Goal: Task Accomplishment & Management: Manage account settings

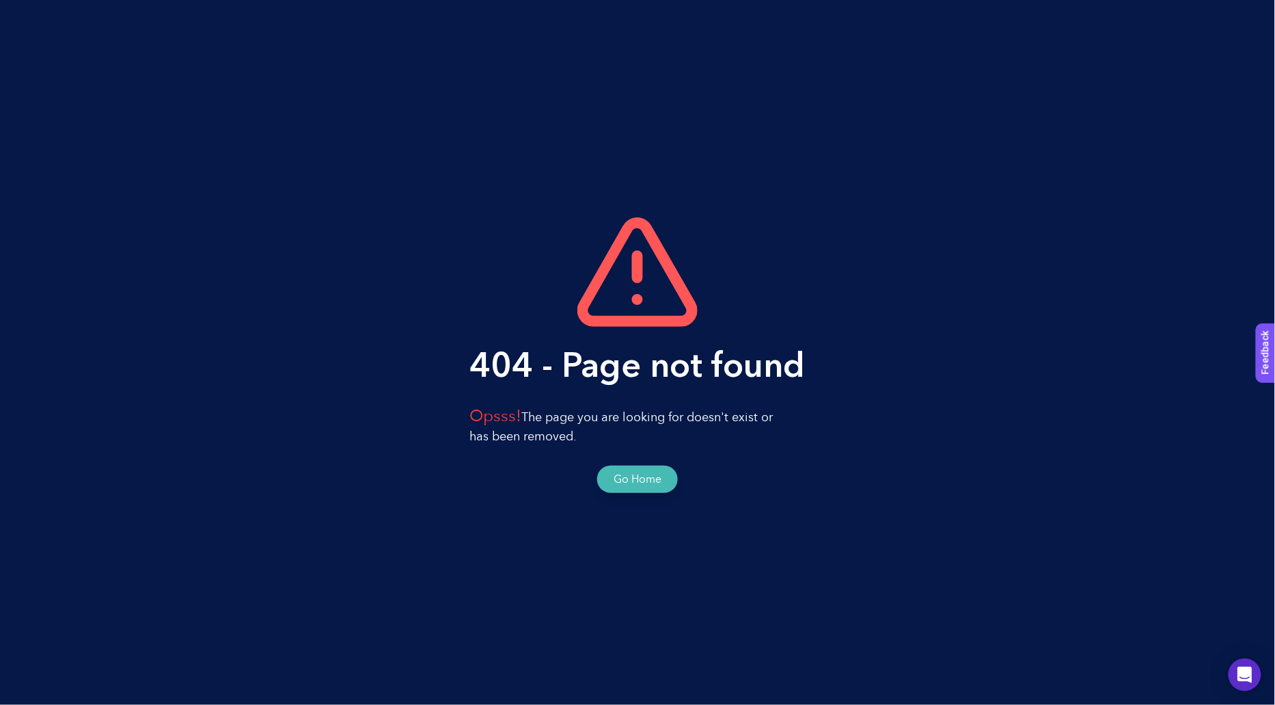
click at [636, 486] on button "Go Home" at bounding box center [638, 479] width 48 height 16
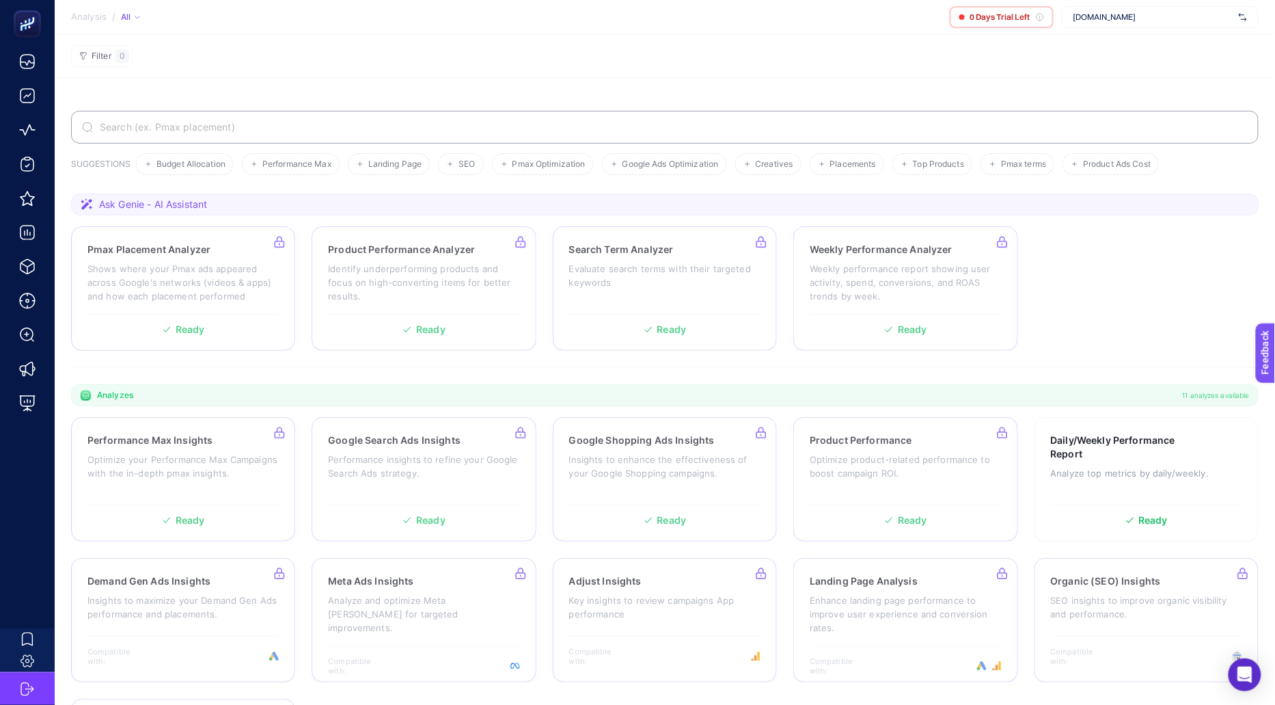
click at [730, 375] on section "SUGGESTIONS Budget Allocation Performance Max Landing Page SEO Pmax Optimizatio…" at bounding box center [665, 458] width 1220 height 761
click at [1121, 19] on span "www.dtfbank.com" at bounding box center [1154, 17] width 160 height 11
type input "otom"
click at [1128, 46] on span "www.otomstore.com" at bounding box center [1105, 45] width 63 height 11
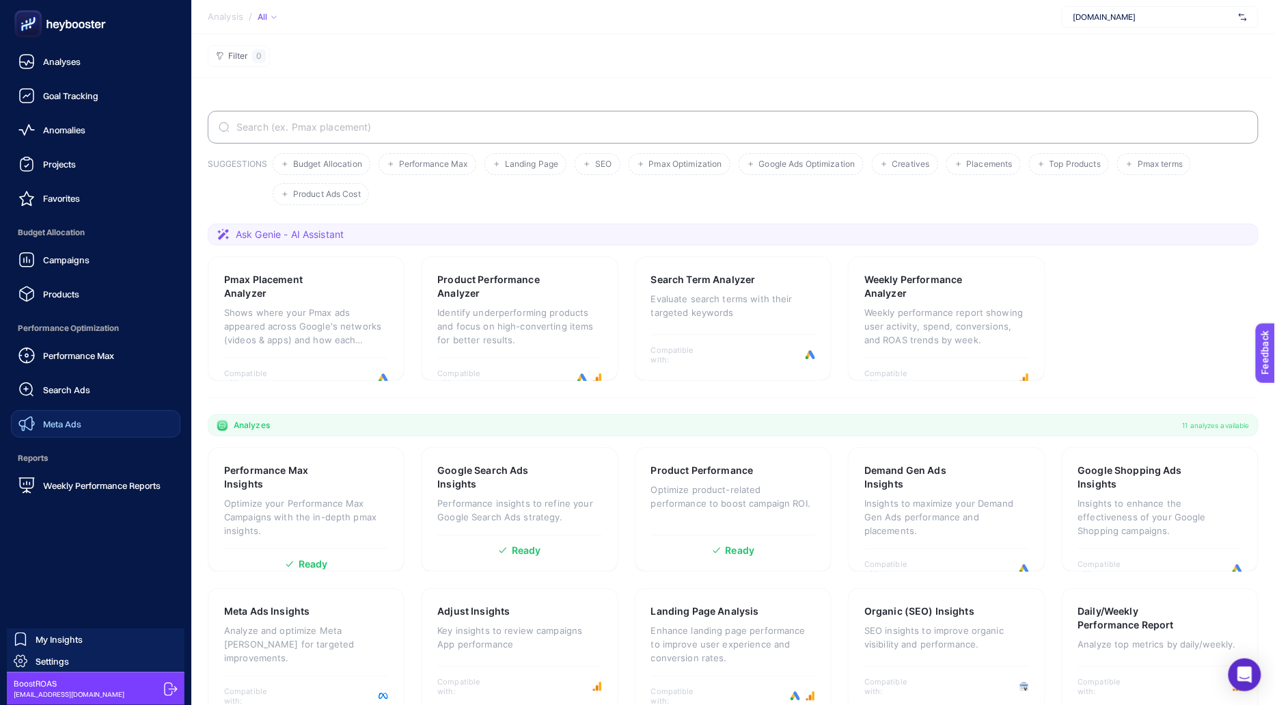
scroll to position [164, 0]
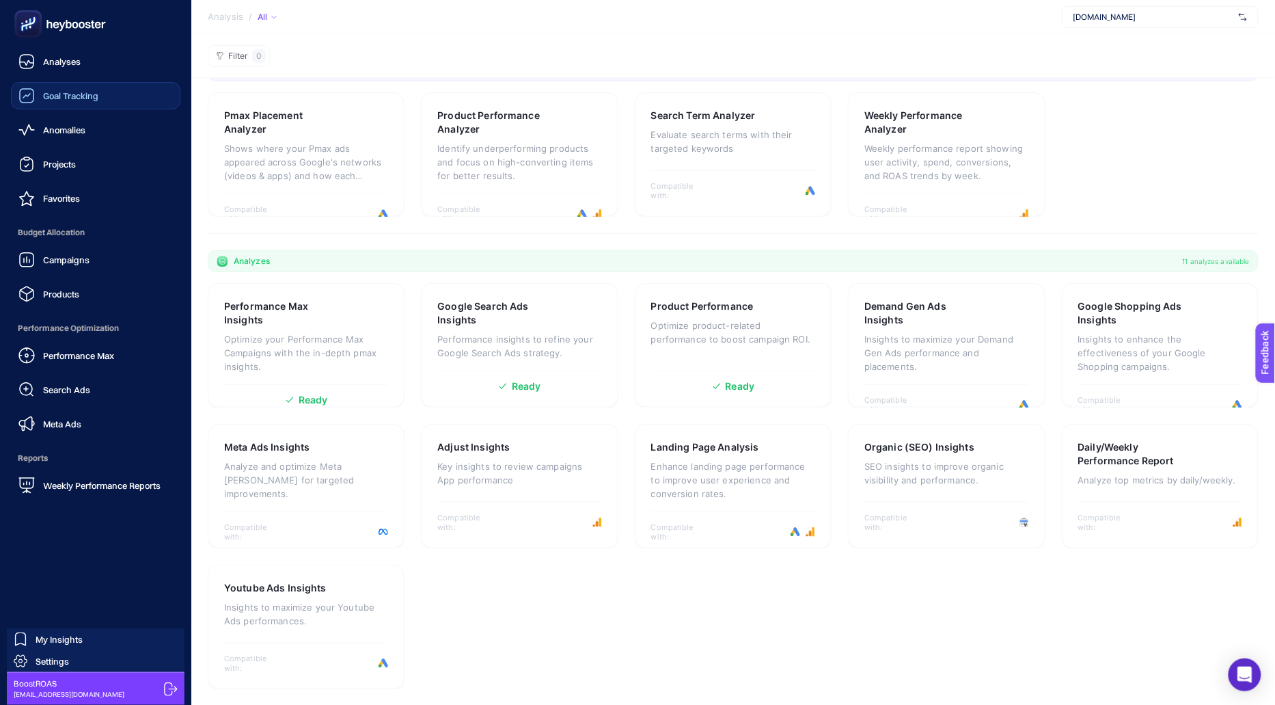
click at [126, 96] on link "Goal Tracking" at bounding box center [95, 95] width 169 height 27
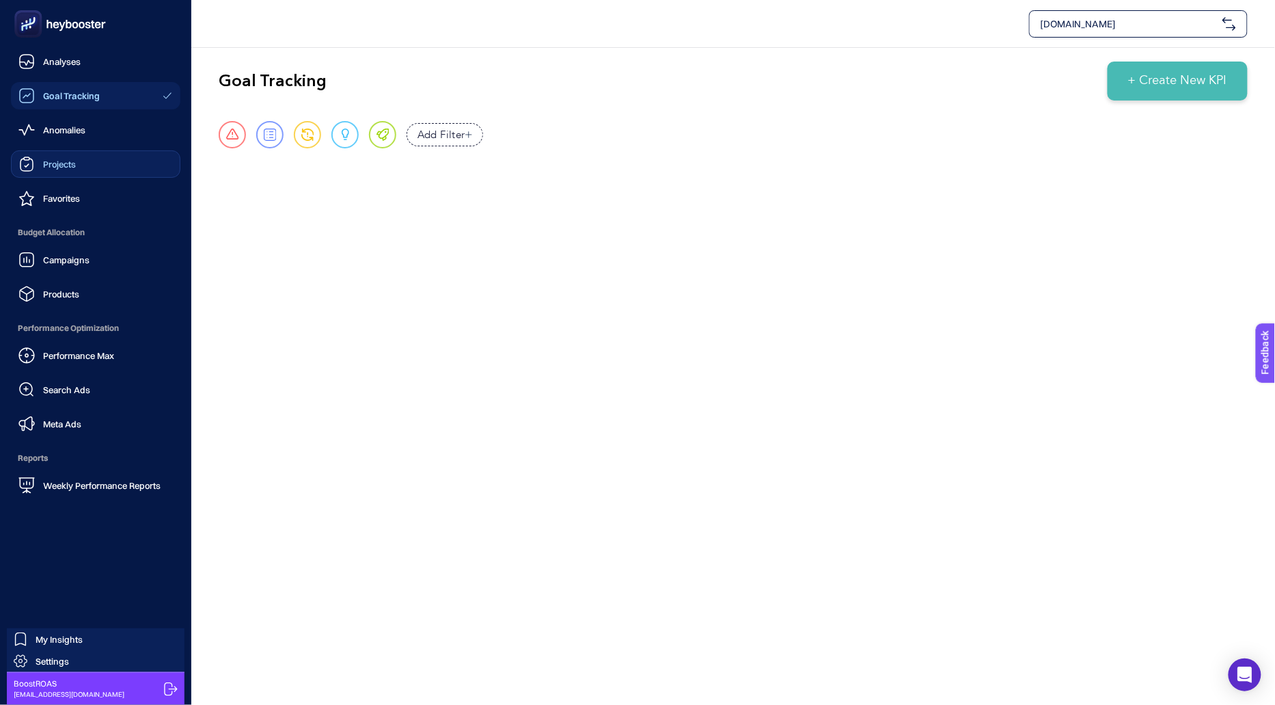
click at [34, 163] on icon at bounding box center [26, 164] width 16 height 16
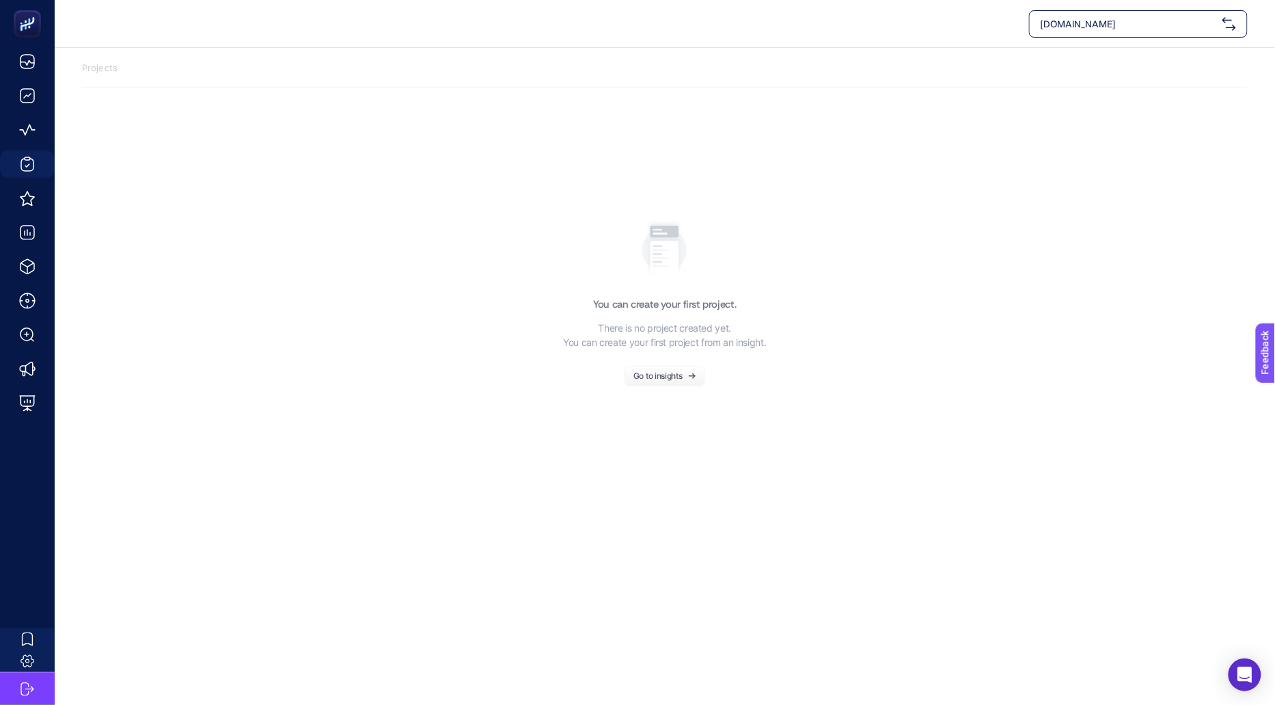
click at [668, 379] on button "Go to insights" at bounding box center [665, 376] width 81 height 21
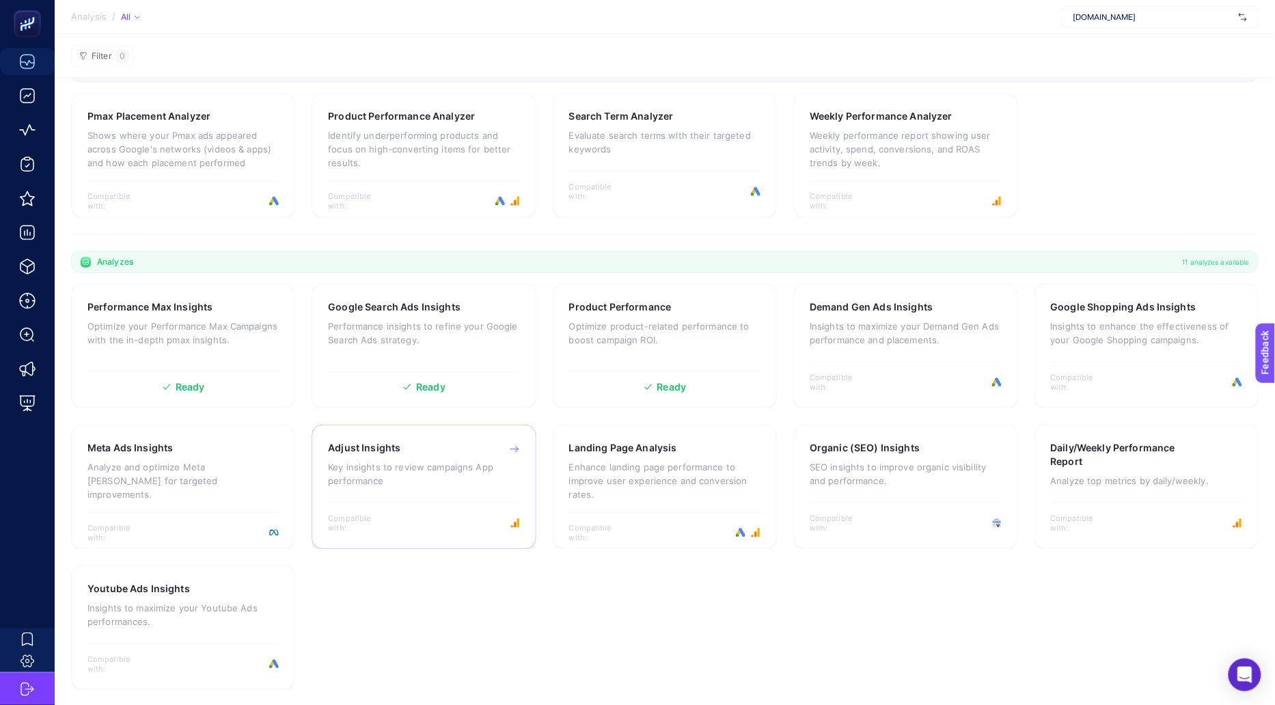
scroll to position [134, 0]
click at [191, 490] on div "Meta Ads Insights Analyze and optimize Meta ad campaigns for targeted improveme…" at bounding box center [182, 475] width 191 height 71
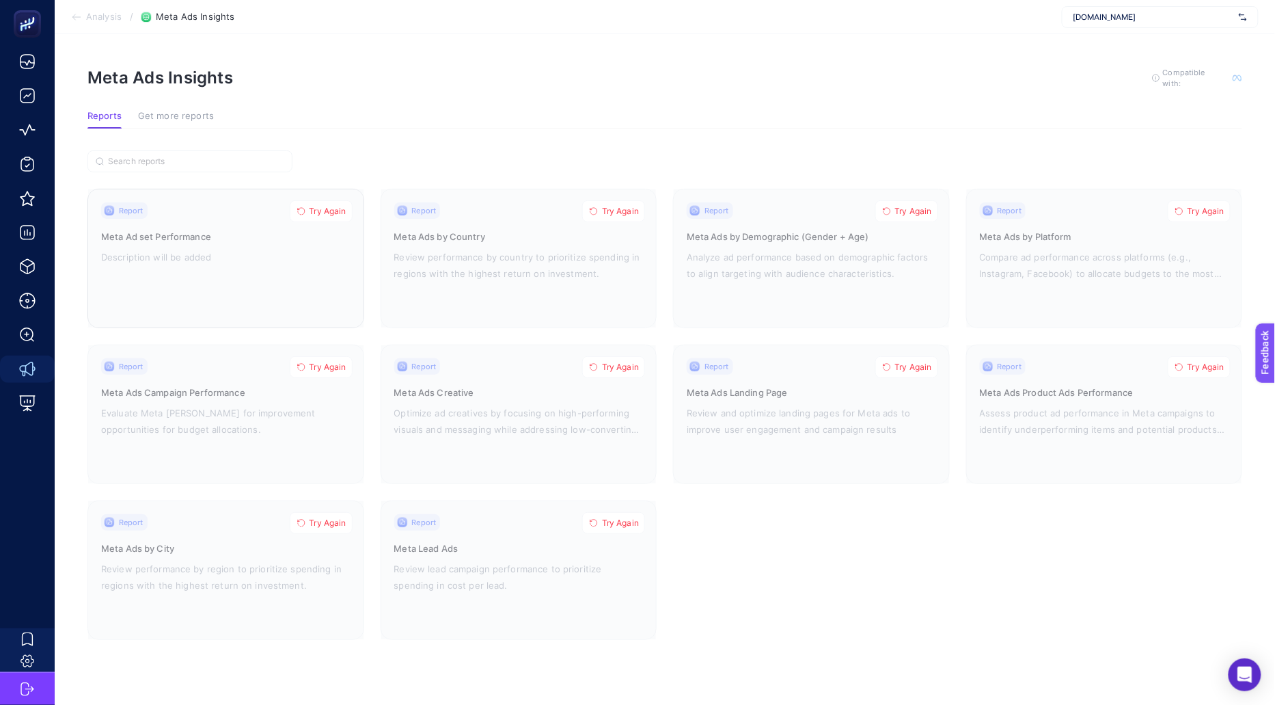
click at [326, 214] on span "Try Again" at bounding box center [328, 211] width 37 height 11
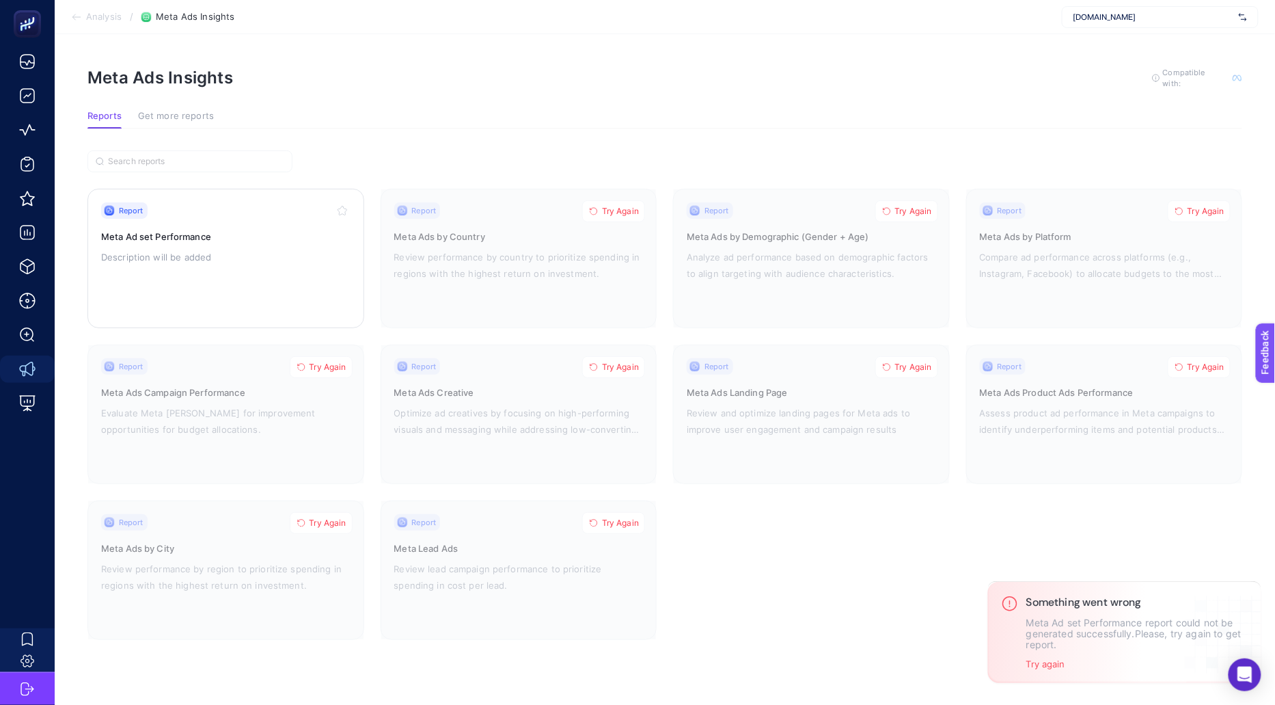
click at [291, 258] on p "Description will be added" at bounding box center [225, 257] width 249 height 16
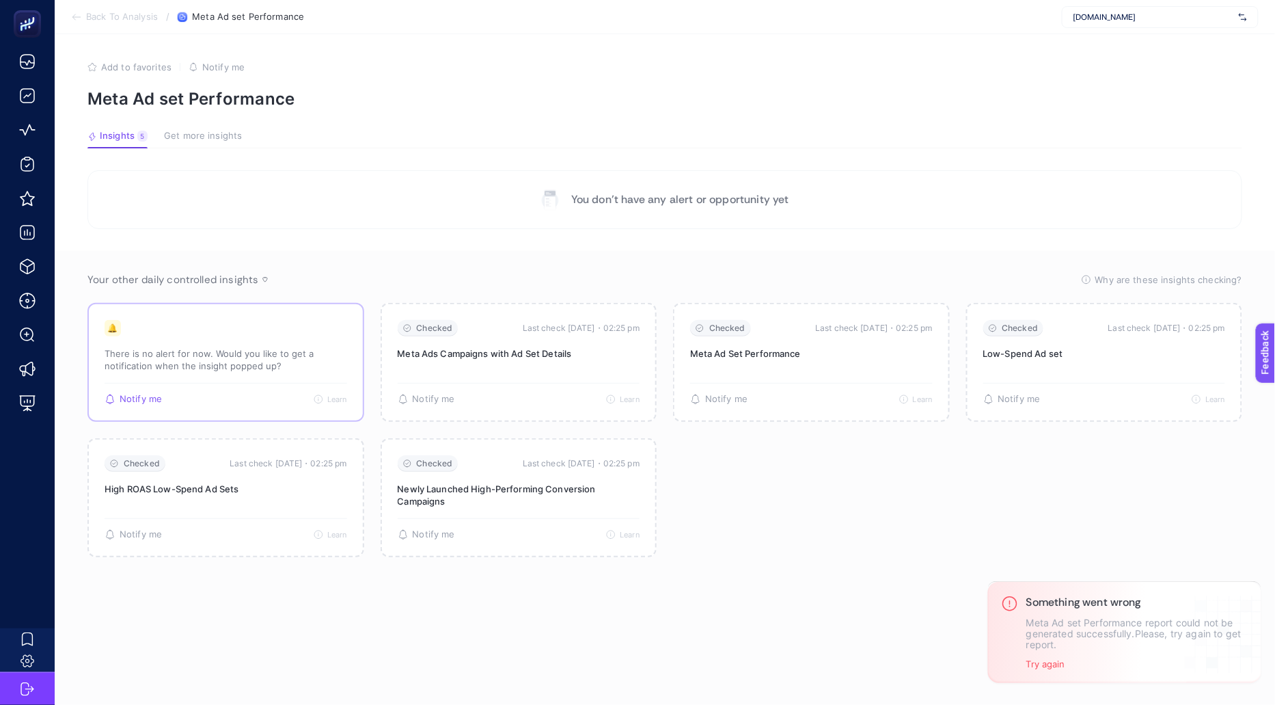
click at [275, 387] on div "Notify me Learn The insight is currently inactive as there isn’t yet data to me…" at bounding box center [226, 394] width 243 height 22
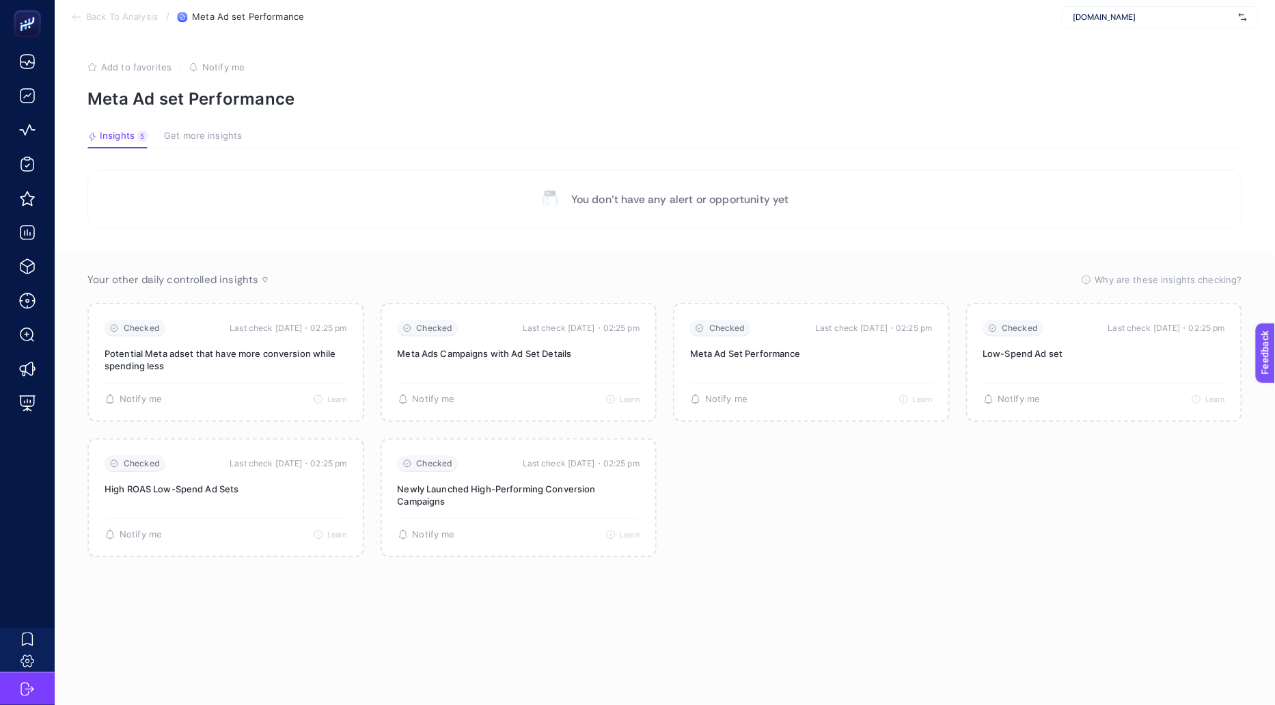
scroll to position [5, 0]
click at [295, 195] on section "You don’t have any alert or opportunity yet" at bounding box center [664, 194] width 1155 height 59
click at [226, 130] on span "Get more insights" at bounding box center [203, 131] width 78 height 11
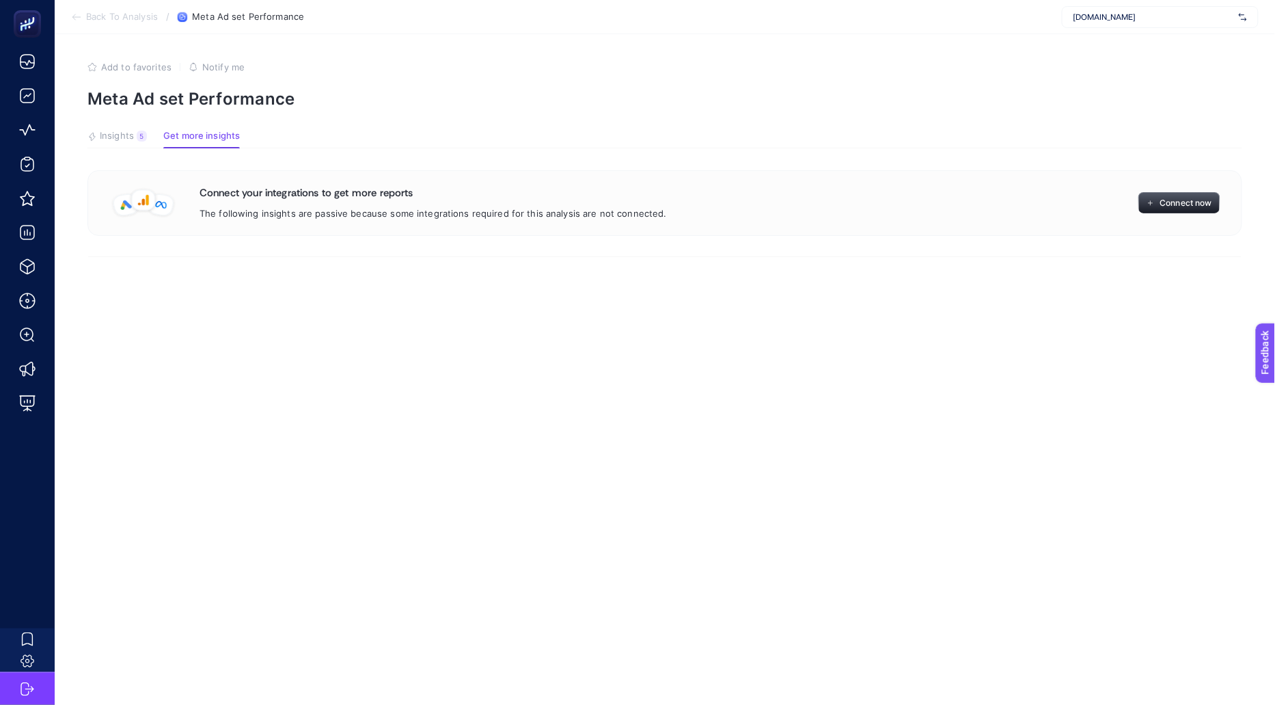
scroll to position [0, 0]
click at [1171, 204] on span "Connect now" at bounding box center [1186, 202] width 52 height 11
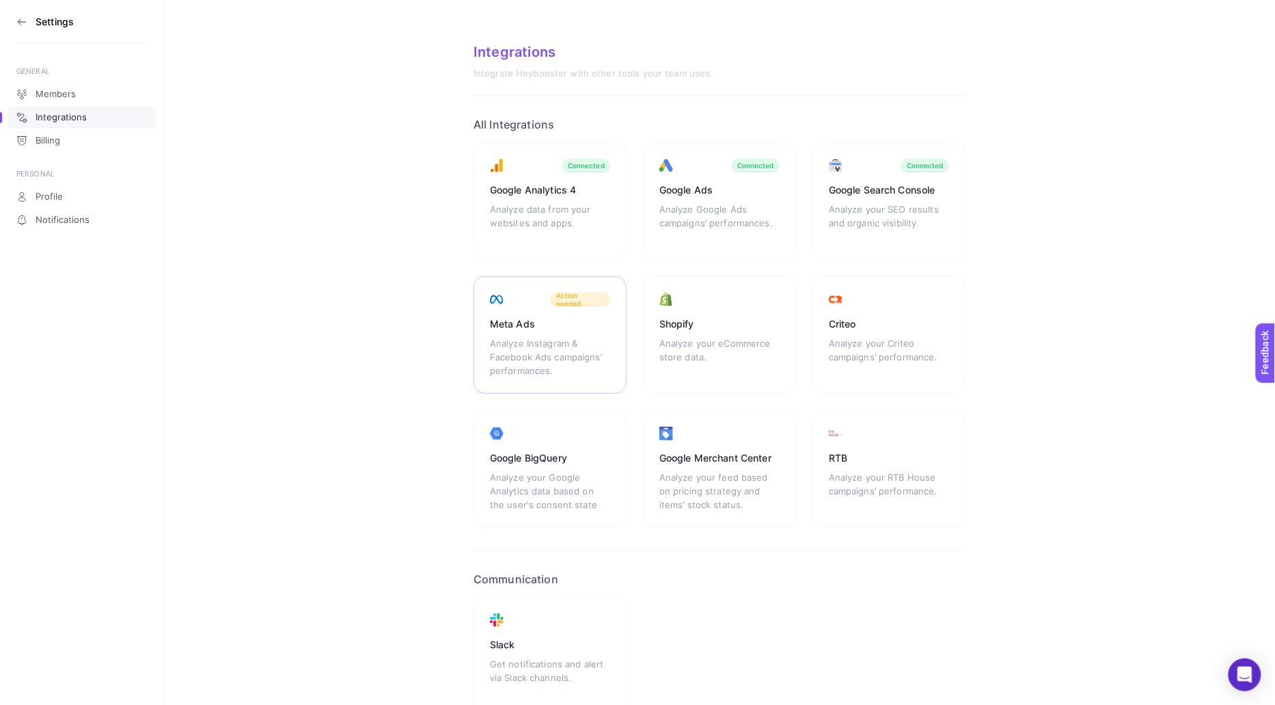
click at [573, 338] on div "Analyze Instagram & Facebook Ads campaigns’ performances." at bounding box center [550, 356] width 120 height 41
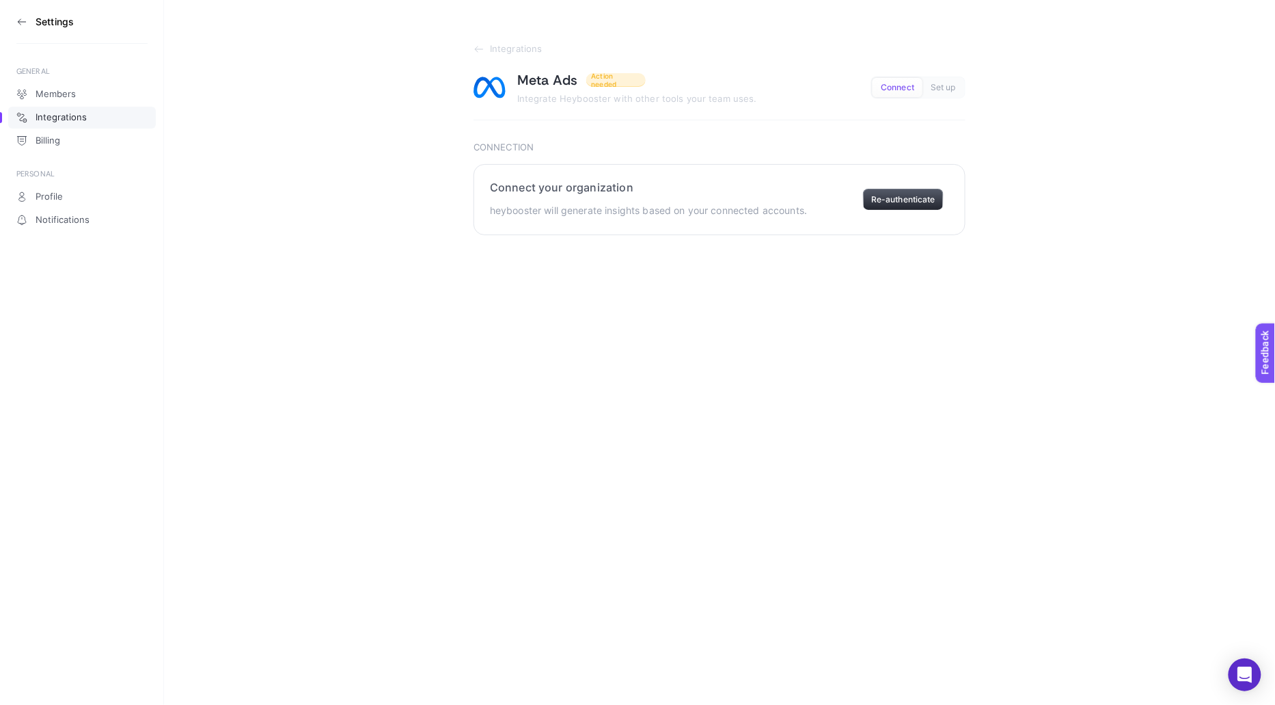
click at [912, 202] on button "Re-authenticate" at bounding box center [903, 200] width 81 height 22
click at [911, 203] on button "Re-authenticate" at bounding box center [903, 200] width 81 height 22
click at [731, 195] on div "Connect your organization heybooster will generate insights based on your conne…" at bounding box center [648, 199] width 317 height 38
click at [935, 90] on span "Set up" at bounding box center [943, 88] width 25 height 10
click at [904, 203] on button "Re-authenticate" at bounding box center [903, 200] width 81 height 22
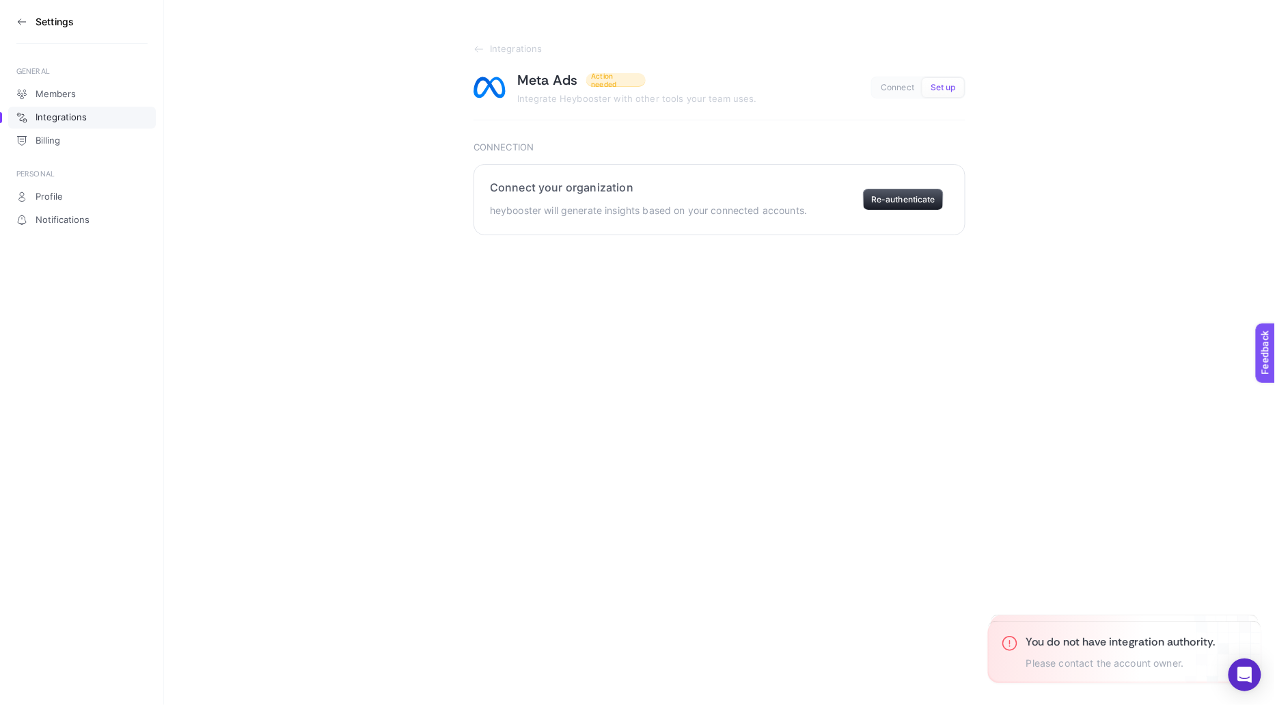
click at [792, 197] on div "Connect your organization heybooster will generate insights based on your conne…" at bounding box center [648, 199] width 317 height 38
click at [882, 197] on button "Re-authenticate" at bounding box center [903, 200] width 81 height 22
click at [674, 340] on div "Settings GENERAL Members Integrations Billing PERSONAL Profile Notifications In…" at bounding box center [637, 352] width 1275 height 705
click at [903, 208] on button "Re-authenticate" at bounding box center [903, 200] width 81 height 22
click at [790, 305] on div "Settings GENERAL Members Integrations Billing PERSONAL Profile Notifications In…" at bounding box center [637, 352] width 1275 height 705
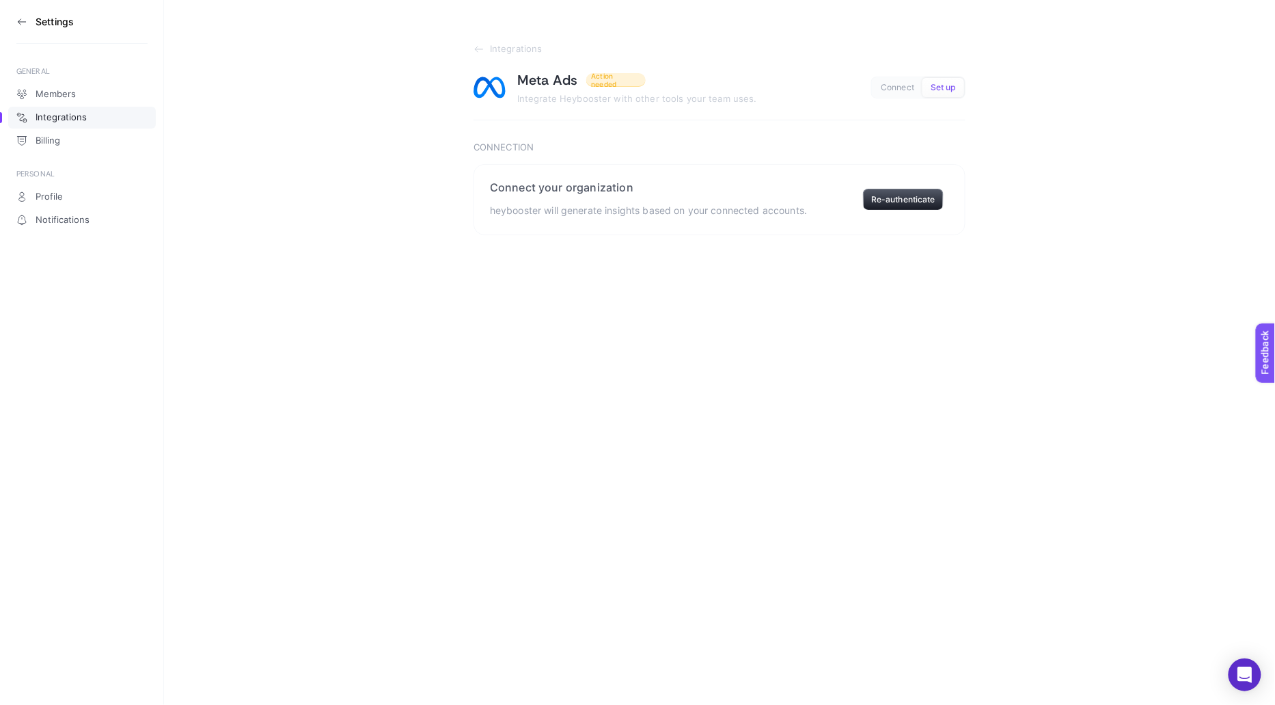
click at [903, 77] on div "Connect Set up" at bounding box center [918, 88] width 94 height 22
click at [898, 198] on button "Re-authenticate" at bounding box center [903, 200] width 81 height 22
click at [907, 202] on button "Re-authenticate" at bounding box center [903, 200] width 81 height 22
click at [558, 62] on section "Integrations Meta Ads Action needed Integrate Heybooster with other tools your …" at bounding box center [720, 82] width 492 height 77
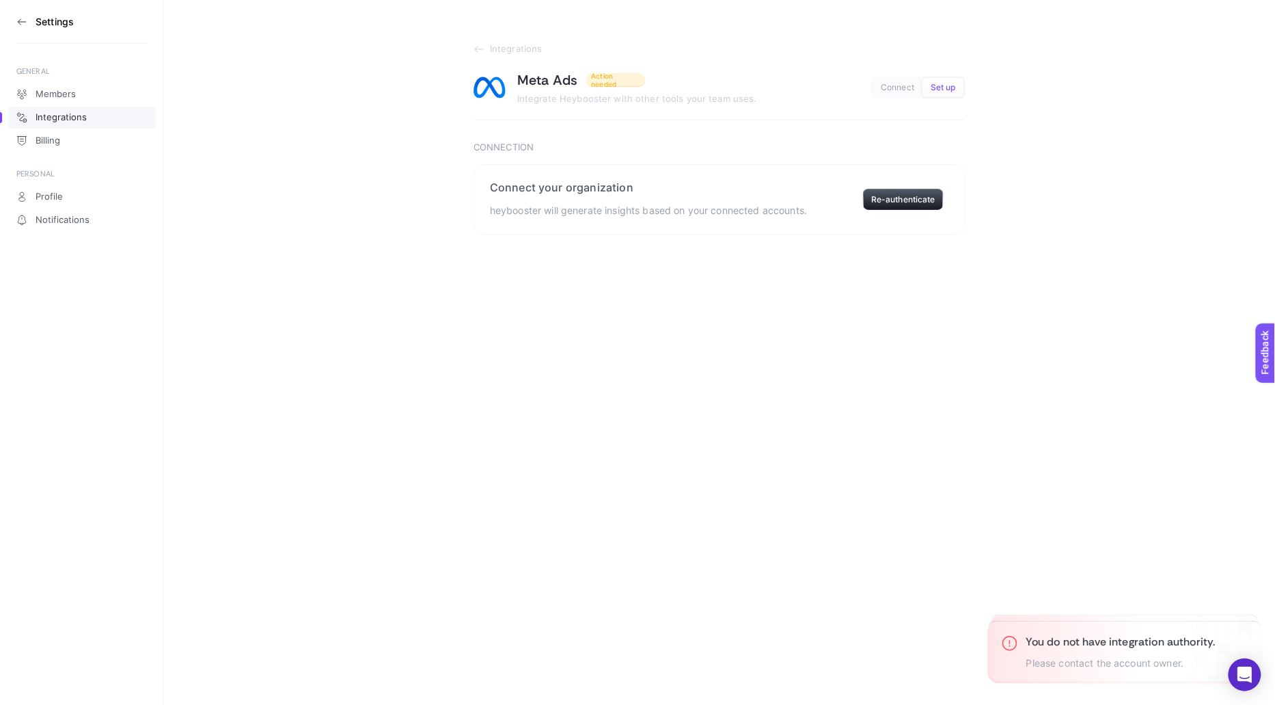
click at [558, 74] on h1 "Meta Ads" at bounding box center [547, 80] width 61 height 18
click at [595, 77] on span "Action needed" at bounding box center [616, 80] width 49 height 16
click at [895, 90] on span "Connect" at bounding box center [897, 88] width 33 height 10
click at [943, 88] on span "Set up" at bounding box center [943, 88] width 25 height 10
click at [520, 42] on section "Integrations Meta Ads Action needed Integrate Heybooster with other tools your …" at bounding box center [719, 117] width 1111 height 235
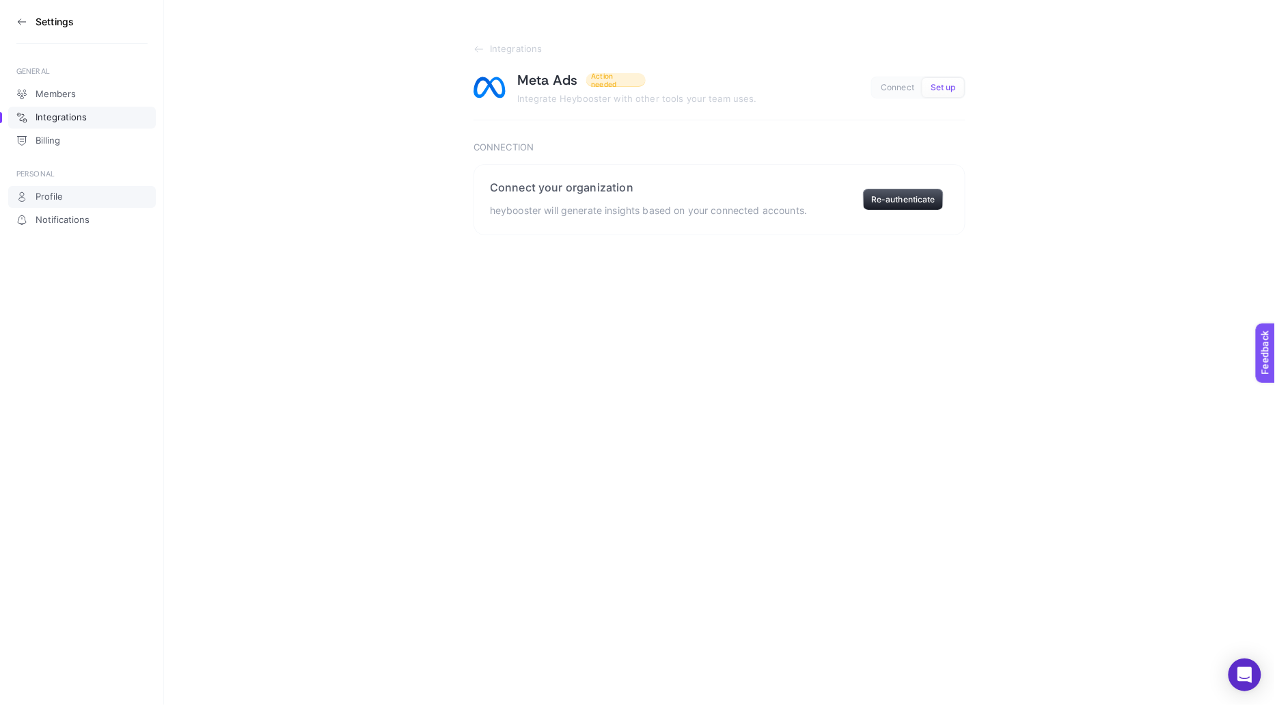
click at [77, 195] on link "Profile" at bounding box center [82, 197] width 148 height 22
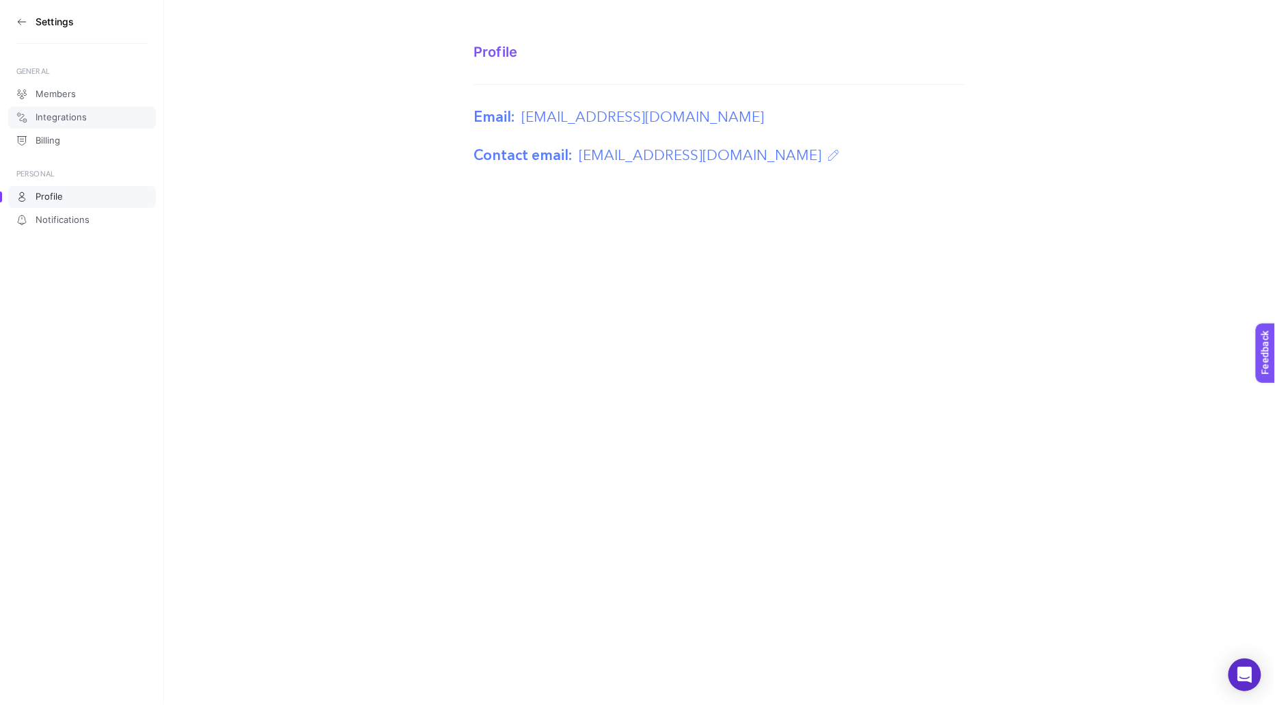
click at [89, 118] on link "Integrations" at bounding box center [82, 118] width 148 height 22
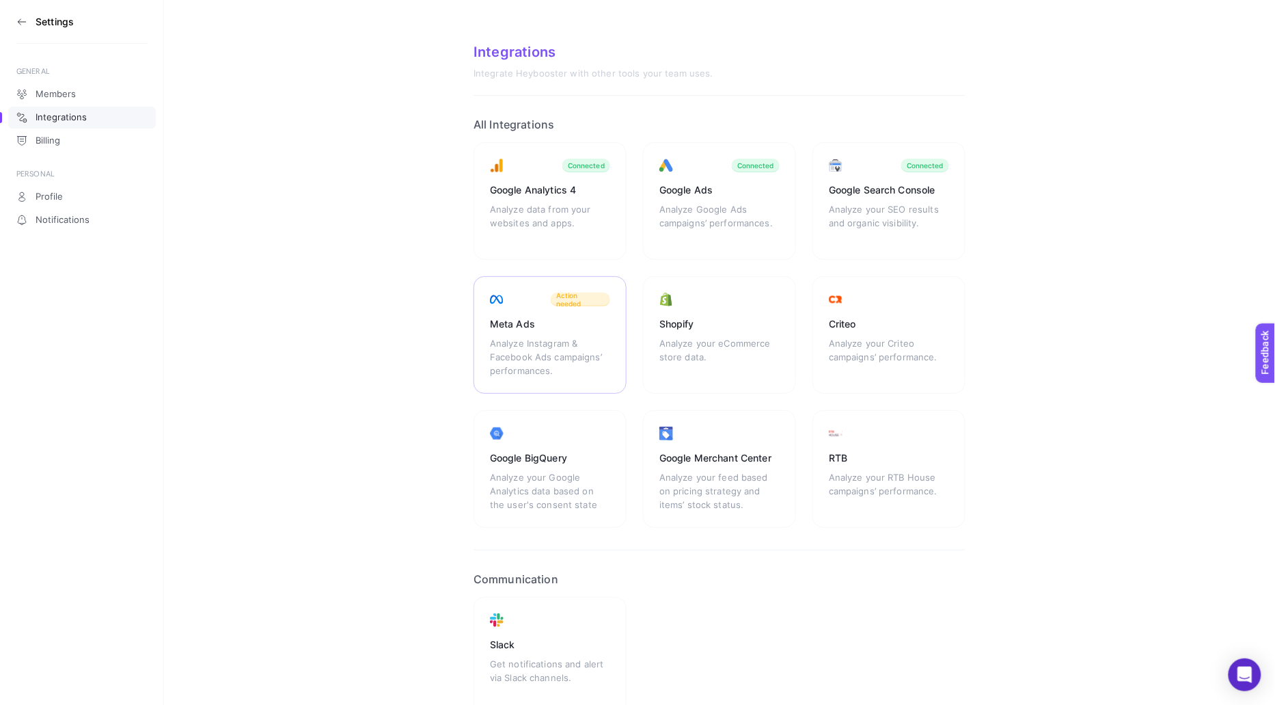
click at [552, 348] on div "Analyze Instagram & Facebook Ads campaigns’ performances." at bounding box center [550, 356] width 120 height 41
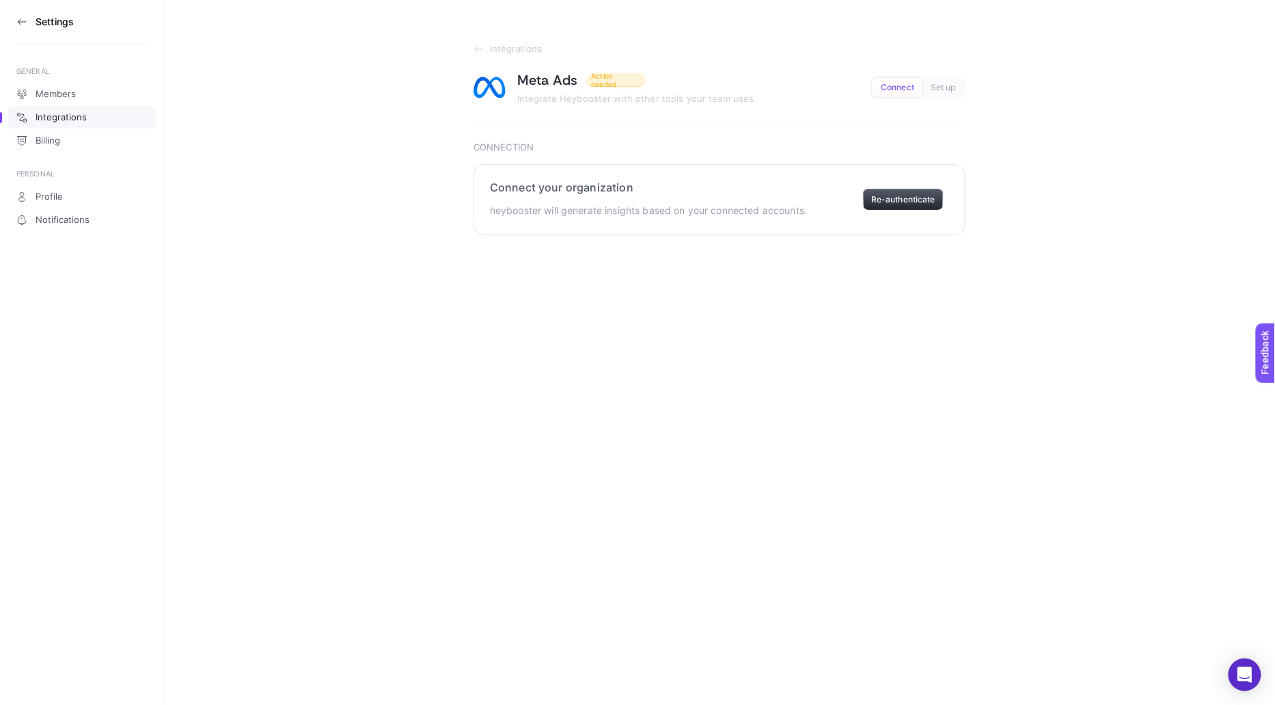
click at [902, 198] on button "Re-authenticate" at bounding box center [903, 200] width 81 height 22
click at [907, 201] on button "Connect" at bounding box center [913, 199] width 59 height 27
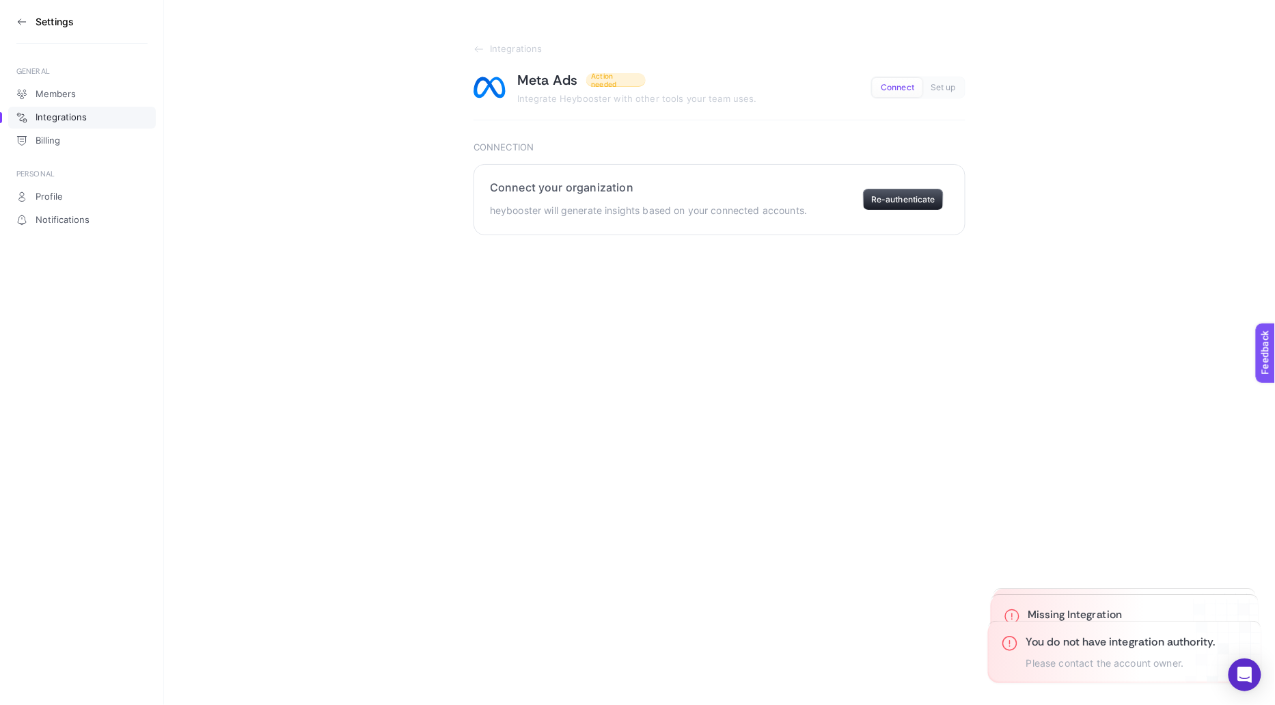
click at [940, 92] on button "Set up" at bounding box center [944, 87] width 42 height 19
click at [908, 200] on button "Re-authenticate" at bounding box center [903, 200] width 81 height 22
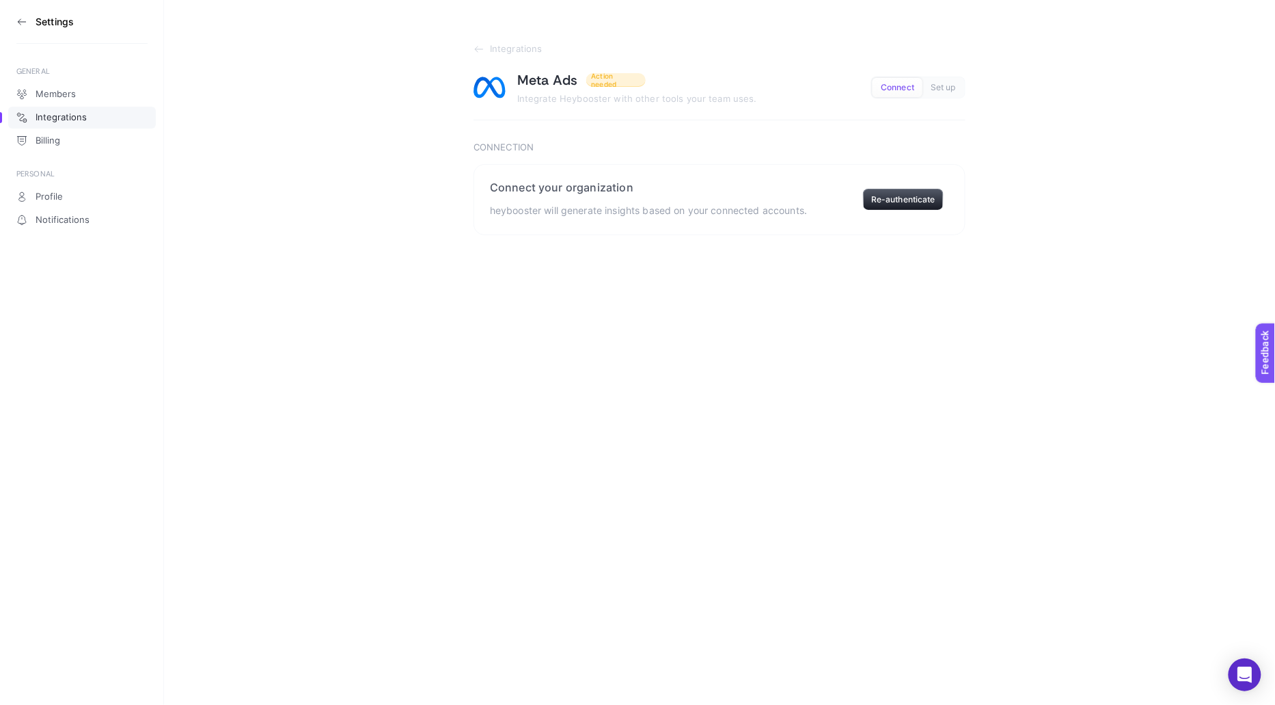
click at [900, 80] on button "Connect" at bounding box center [898, 87] width 50 height 19
click at [905, 201] on button "Re-authenticate" at bounding box center [903, 200] width 81 height 22
click at [1099, 641] on h3 "You do not have integration authority." at bounding box center [1120, 642] width 189 height 14
click at [1115, 672] on div "You do not have integration authority. Please contact the account owner." at bounding box center [1113, 652] width 251 height 62
click at [1113, 665] on p "Please contact the account owner." at bounding box center [1120, 663] width 189 height 12
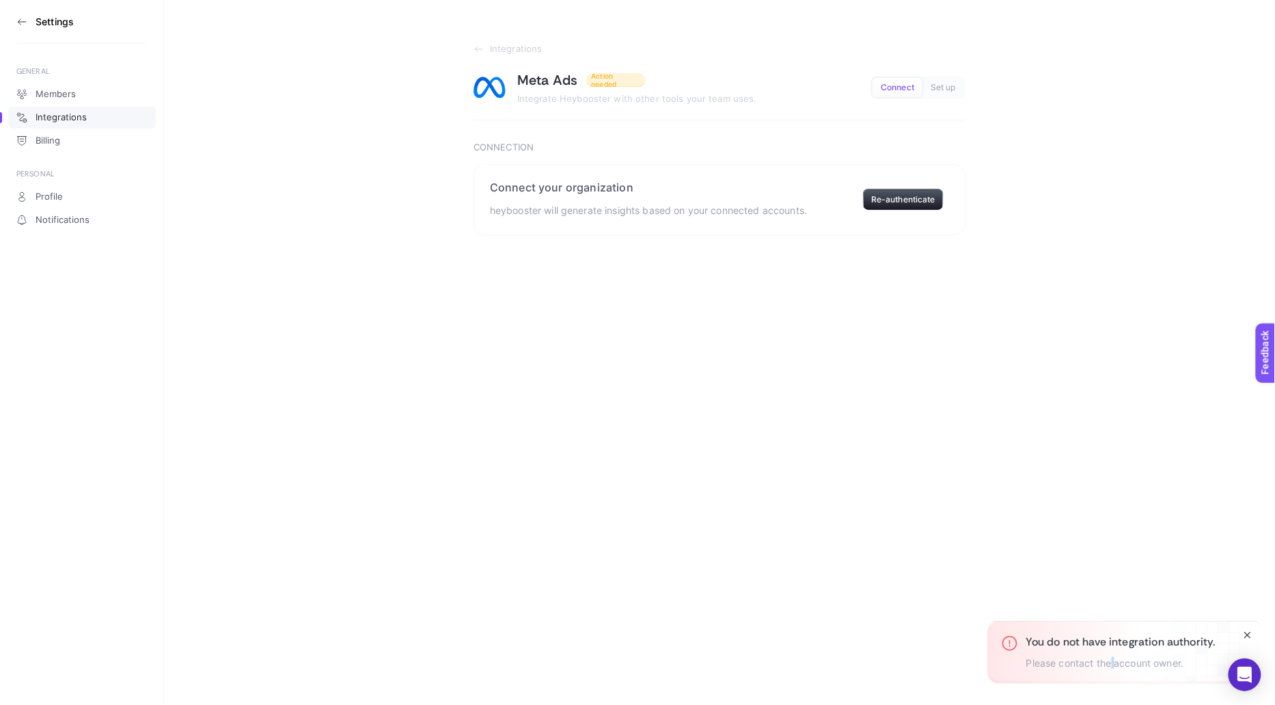
click at [1113, 664] on p "Please contact the account owner." at bounding box center [1120, 663] width 189 height 12
click at [910, 195] on button "Re-authenticate" at bounding box center [903, 200] width 81 height 22
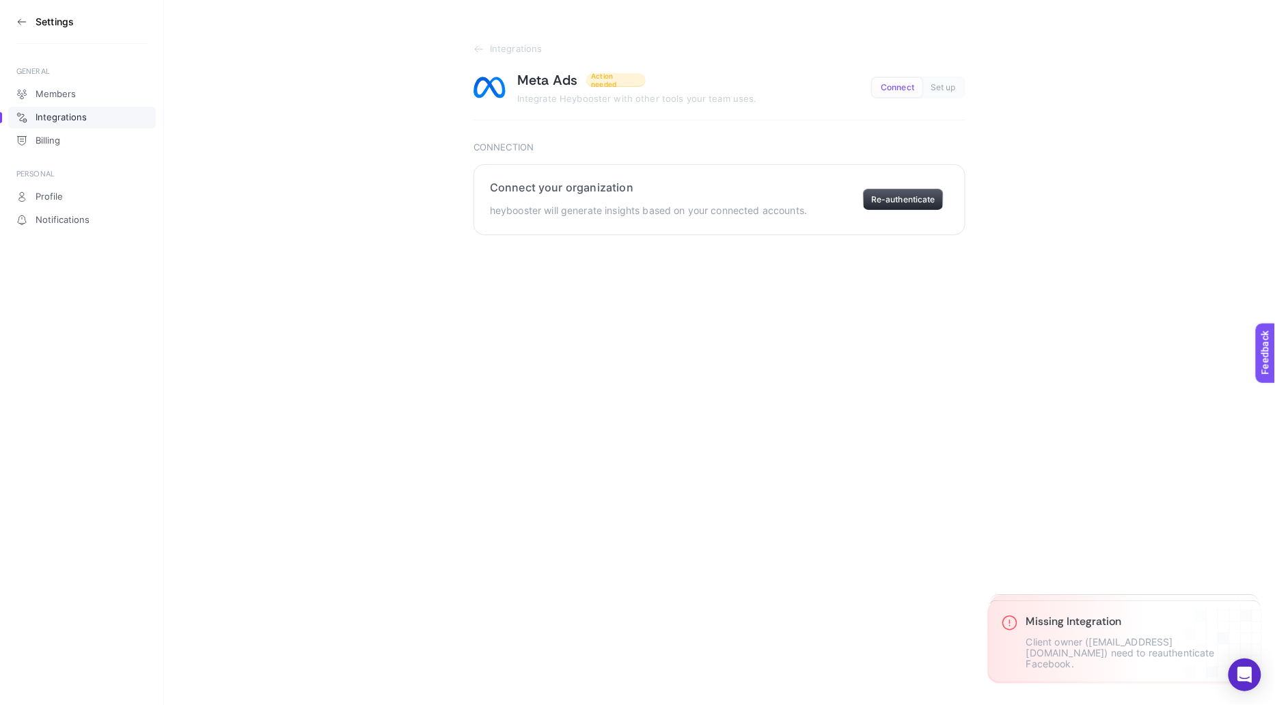
click at [906, 193] on button "Re-authenticate" at bounding box center [903, 200] width 81 height 22
click at [951, 85] on span "Set up" at bounding box center [943, 88] width 25 height 10
click at [923, 80] on button "Connect" at bounding box center [944, 87] width 42 height 19
click at [943, 86] on span "Set up" at bounding box center [943, 88] width 25 height 10
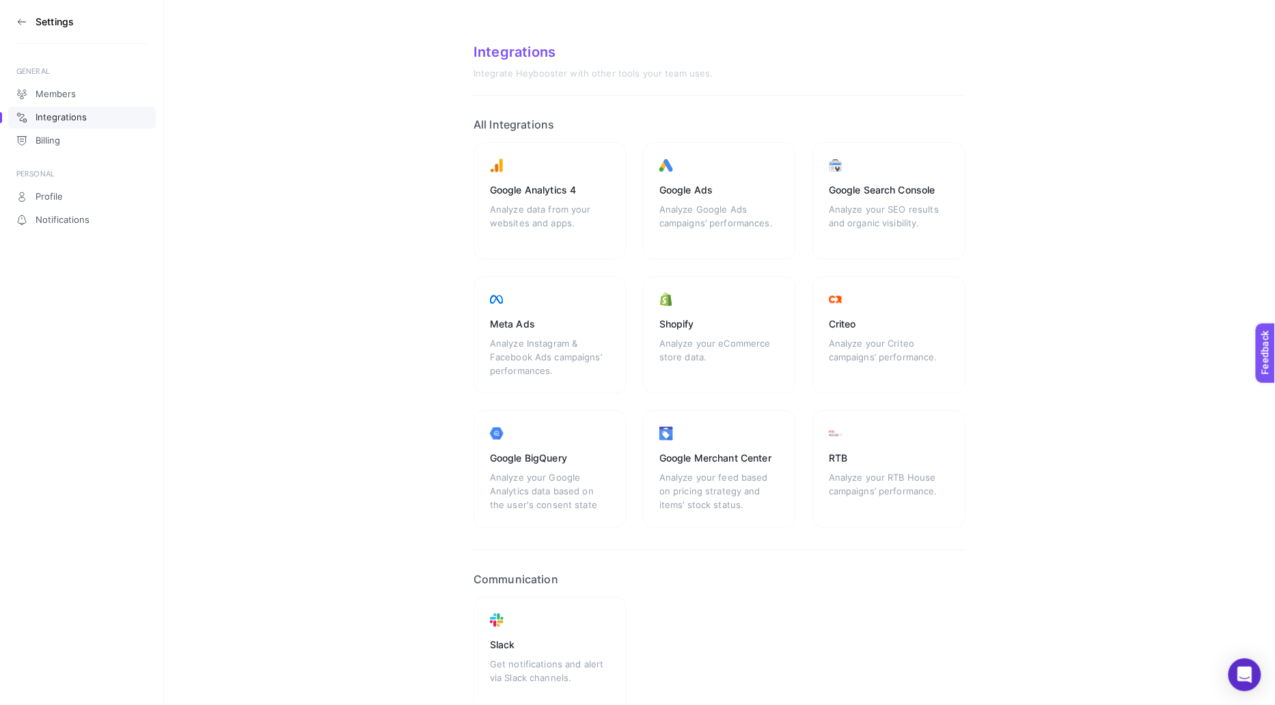
click at [359, 301] on section "Integrations Integrate Heybooster with other tools your team uses. All Integrat…" at bounding box center [719, 390] width 1111 height 780
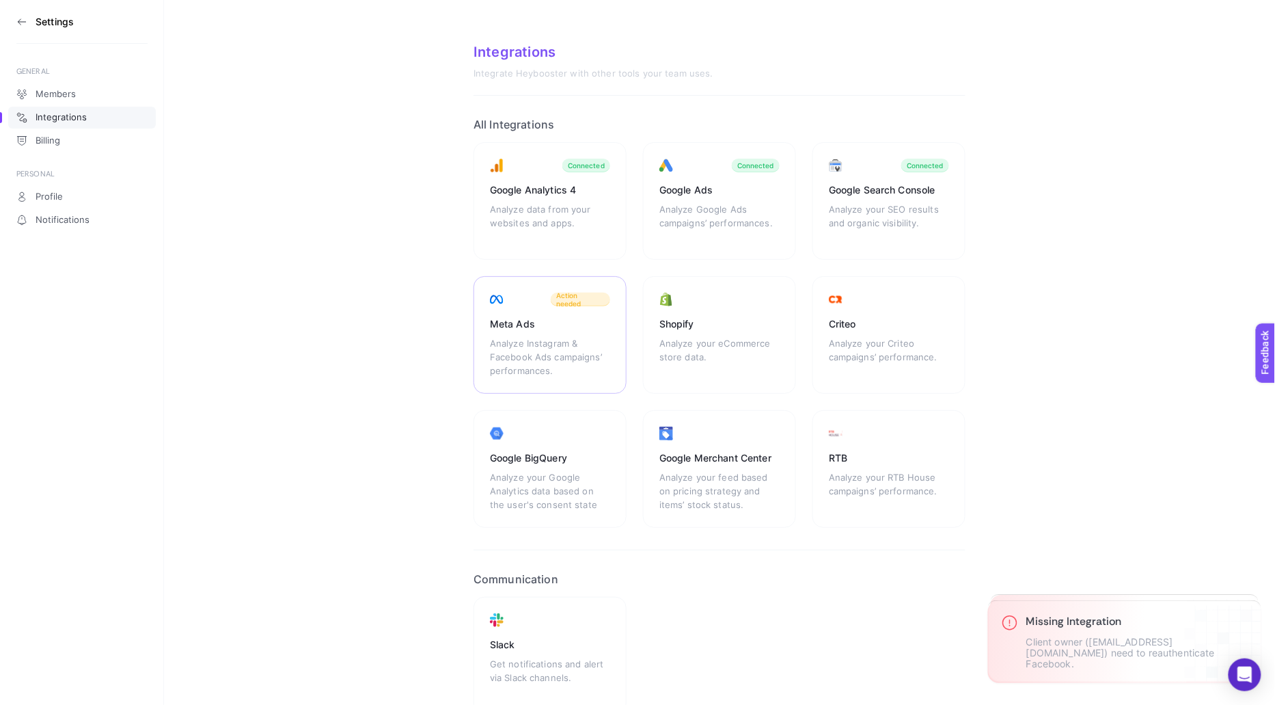
click at [538, 317] on div "Meta Ads" at bounding box center [550, 324] width 120 height 14
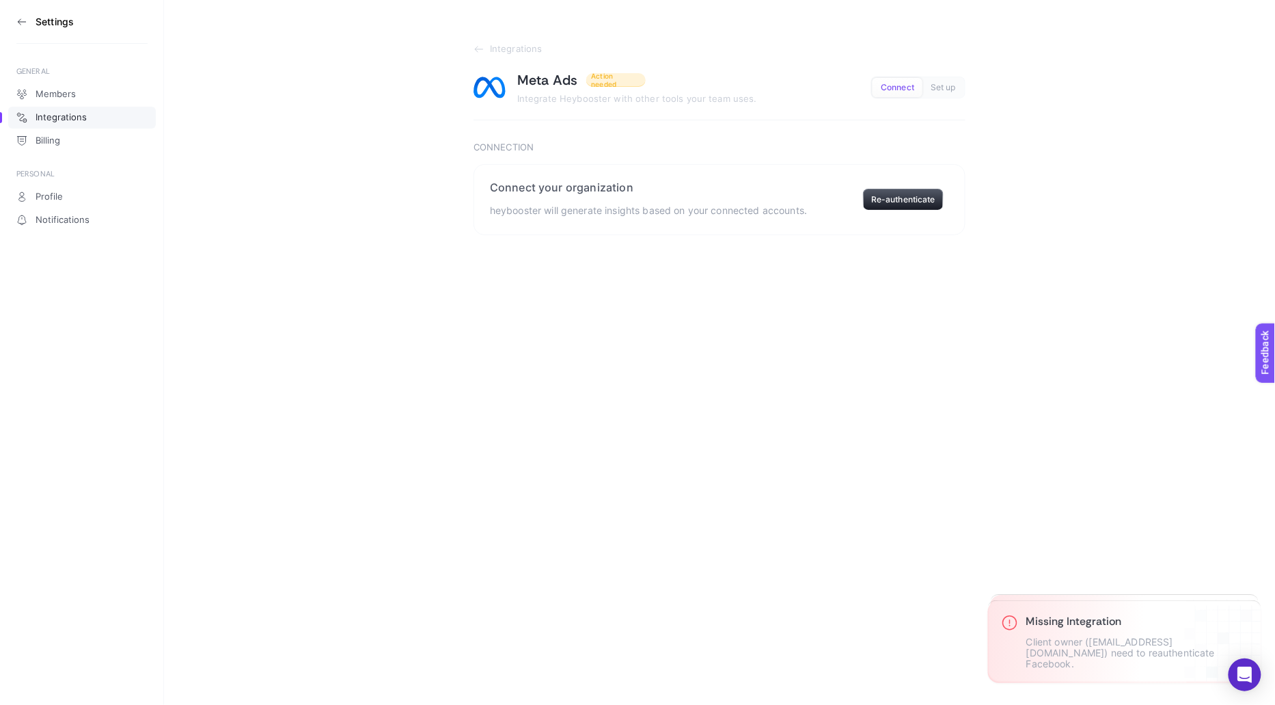
click at [86, 110] on link "Integrations" at bounding box center [82, 118] width 148 height 22
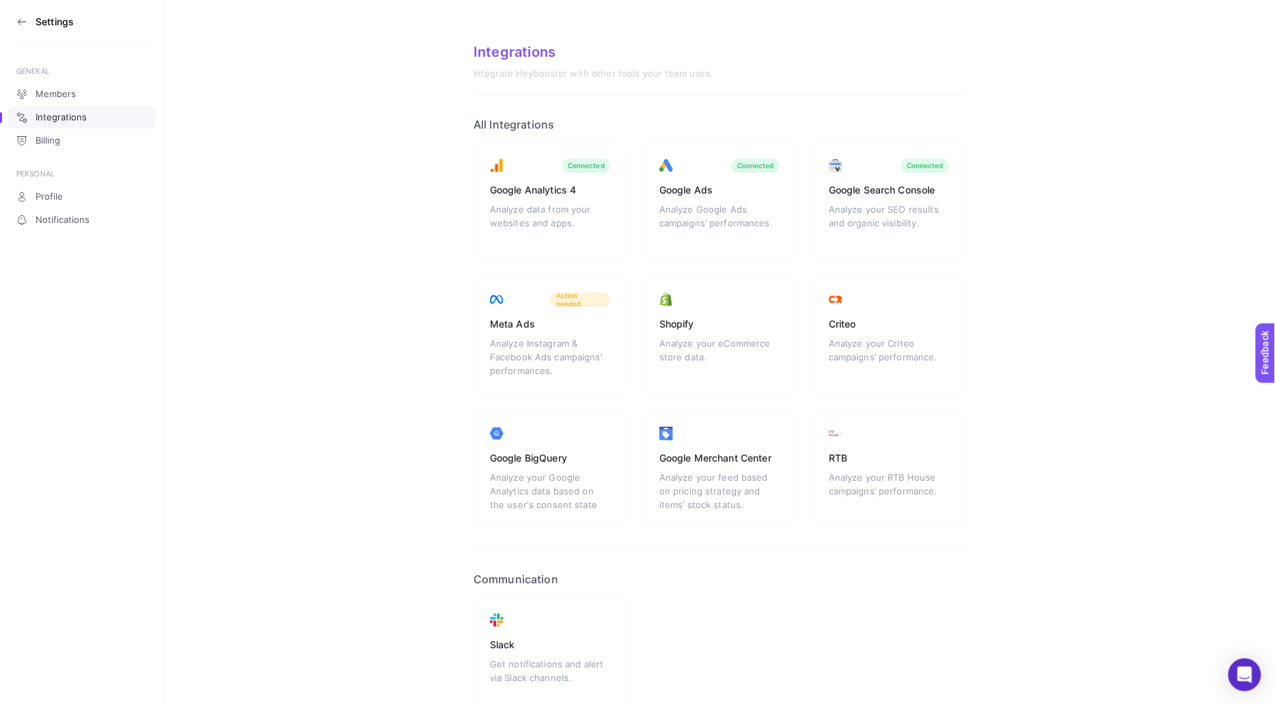
click at [541, 328] on div "Meta Ads" at bounding box center [550, 324] width 120 height 14
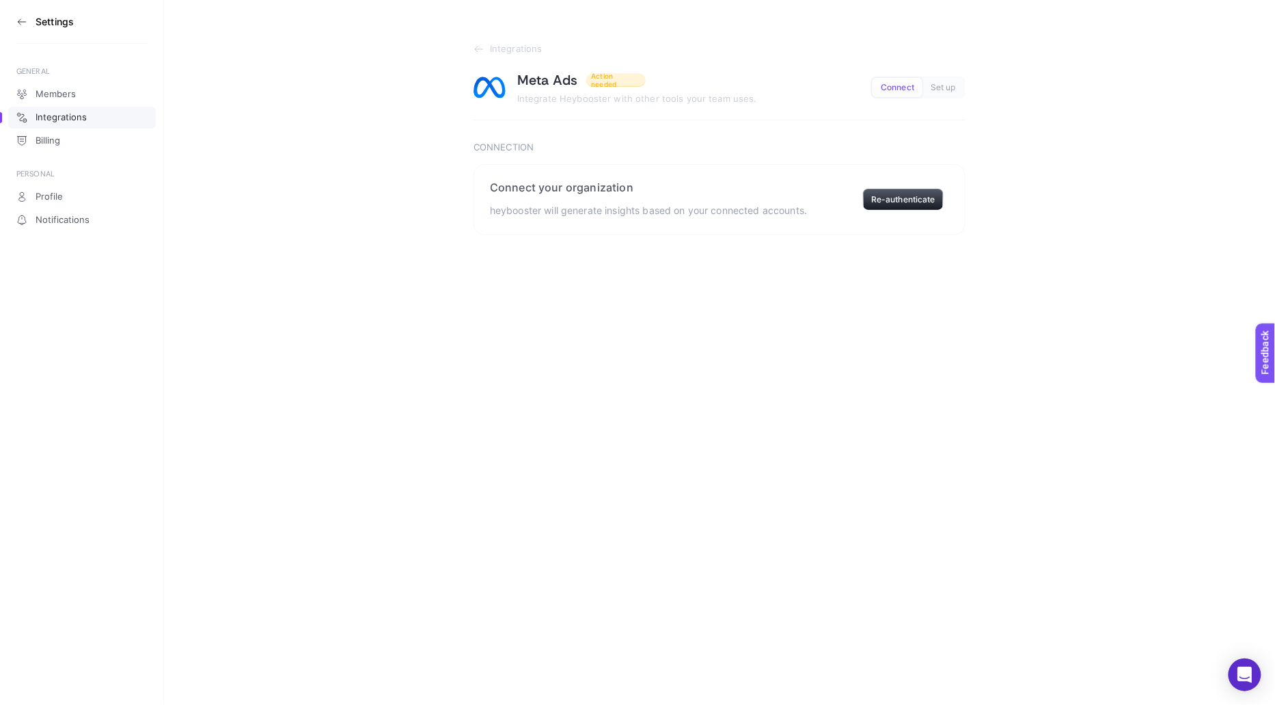
click at [38, 18] on h3 "Settings" at bounding box center [55, 21] width 38 height 11
click at [52, 121] on span "Integrations" at bounding box center [61, 117] width 51 height 11
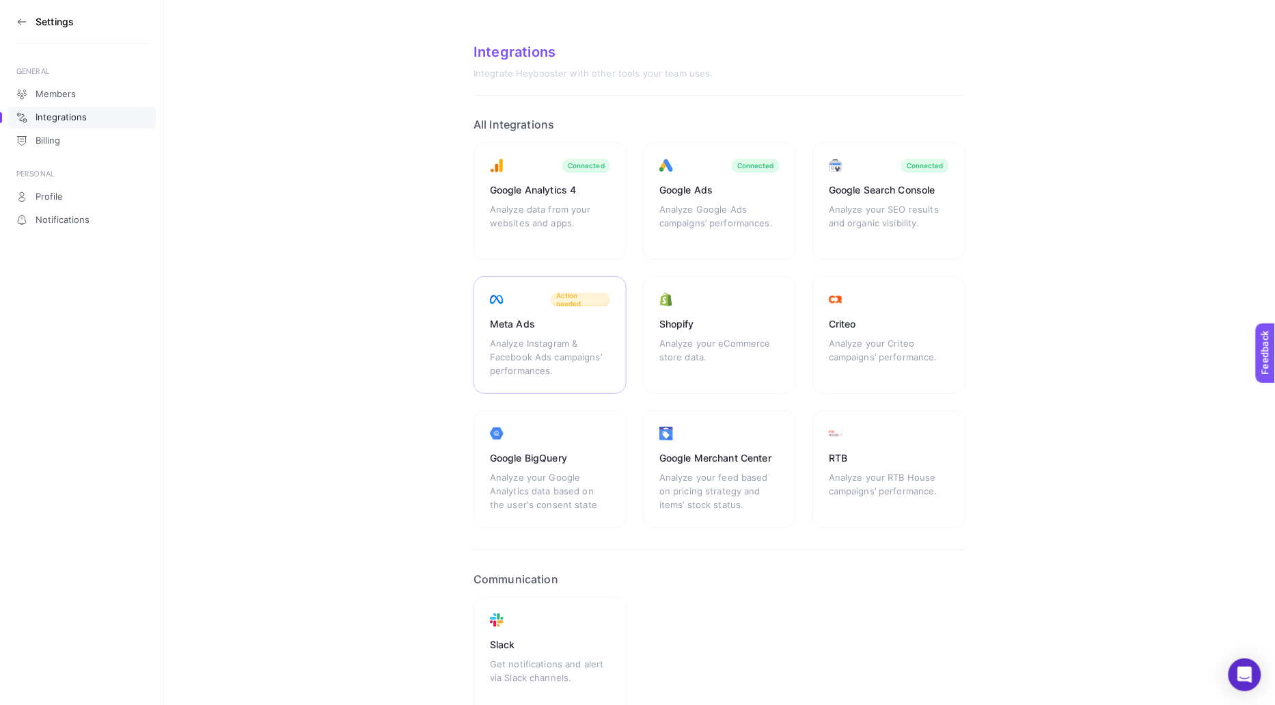
click at [548, 353] on div "Analyze Instagram & Facebook Ads campaigns’ performances." at bounding box center [550, 356] width 120 height 41
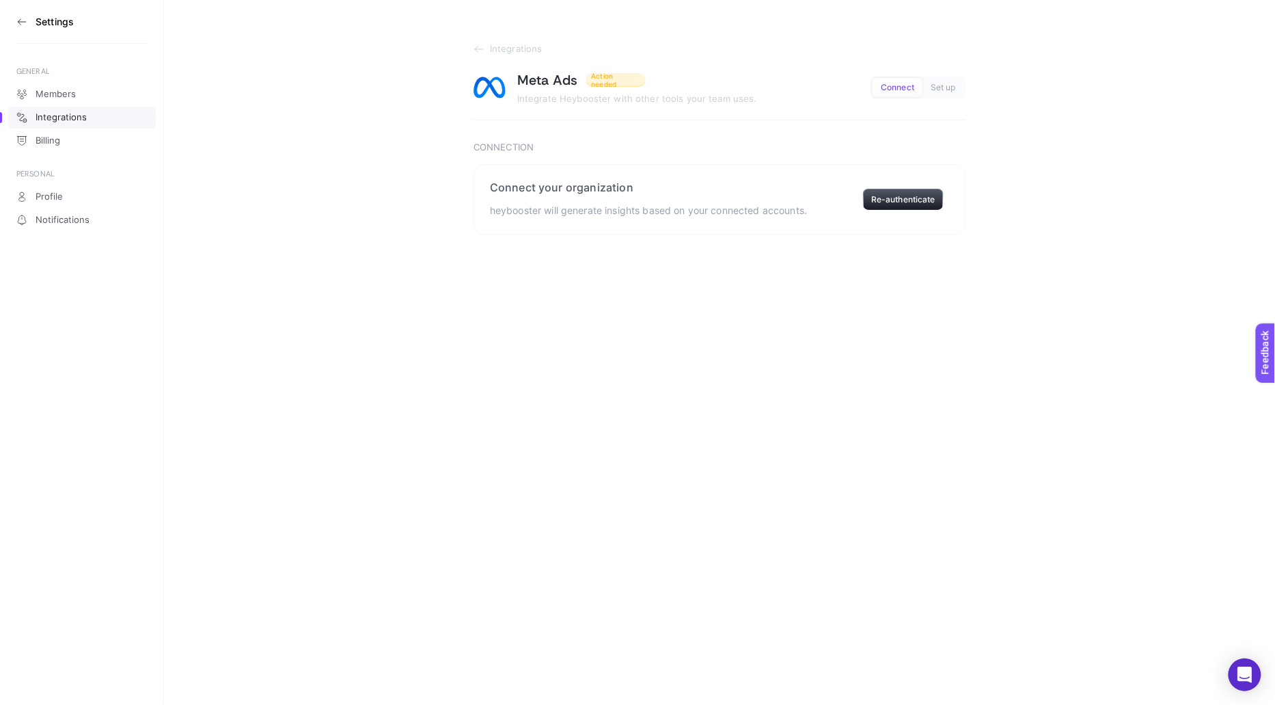
click at [947, 91] on span "Set up" at bounding box center [943, 88] width 25 height 10
